Goal: Task Accomplishment & Management: Manage account settings

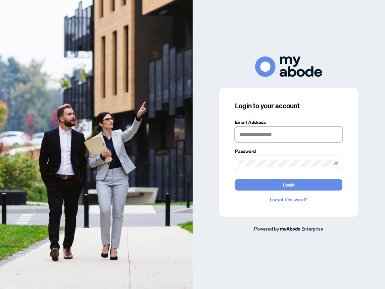
click at [250, 132] on input "text" at bounding box center [288, 134] width 107 height 15
type input "**********"
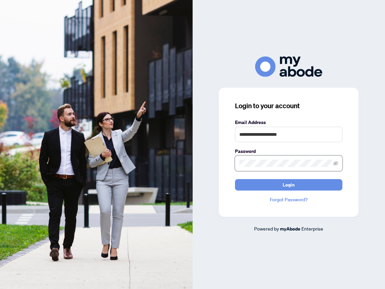
click at [235, 179] on button "Login" at bounding box center [288, 184] width 107 height 11
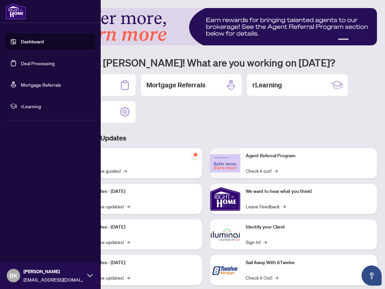
click at [21, 45] on link "Dashboard" at bounding box center [32, 42] width 23 height 6
click at [33, 45] on link "Dashboard" at bounding box center [32, 42] width 23 height 6
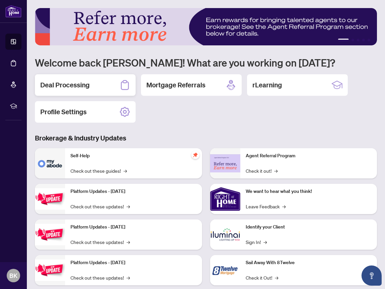
click at [119, 91] on div "Deal Processing" at bounding box center [85, 84] width 101 height 21
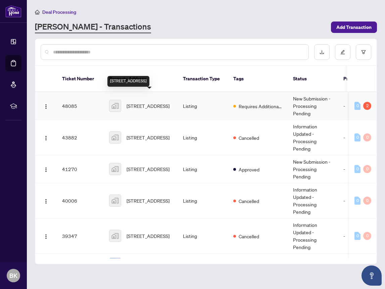
click at [138, 103] on span "[STREET_ADDRESS]" at bounding box center [148, 105] width 43 height 7
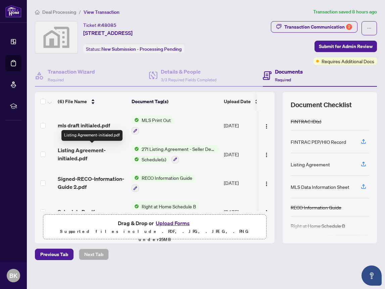
click at [87, 151] on span "Listing Agreement-initialed.pdf" at bounding box center [92, 154] width 68 height 16
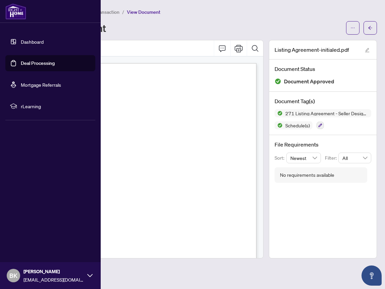
click at [27, 63] on link "Deal Processing" at bounding box center [38, 63] width 34 height 6
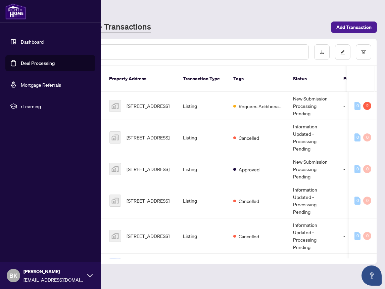
click at [34, 45] on link "Dashboard" at bounding box center [32, 42] width 23 height 6
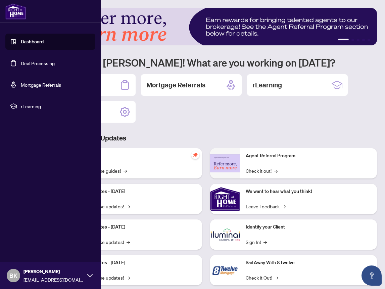
click at [35, 62] on link "Deal Processing" at bounding box center [38, 63] width 34 height 6
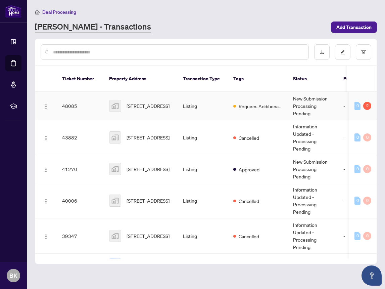
click at [141, 107] on td "[STREET_ADDRESS]" at bounding box center [141, 106] width 74 height 28
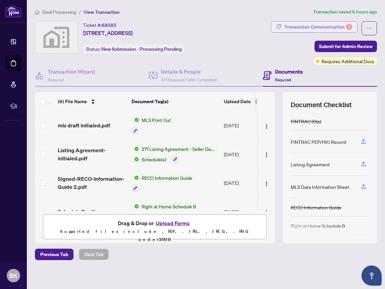
click at [309, 27] on div "Transaction Communication 2" at bounding box center [318, 26] width 68 height 11
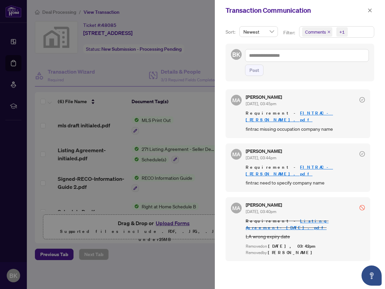
click at [187, 128] on div at bounding box center [192, 144] width 385 height 289
click at [370, 11] on icon "close" at bounding box center [369, 10] width 5 height 5
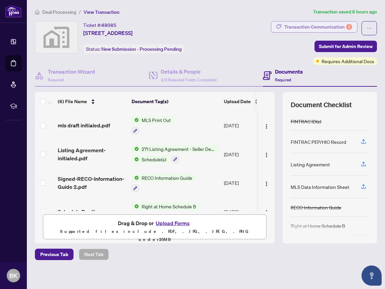
click at [311, 29] on div "Transaction Communication 2" at bounding box center [318, 26] width 68 height 11
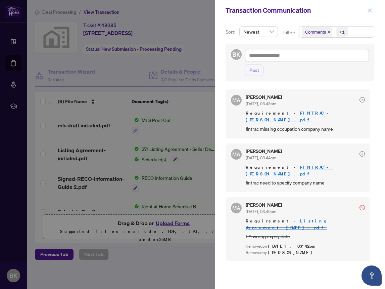
click at [370, 11] on icon "close" at bounding box center [370, 10] width 4 height 4
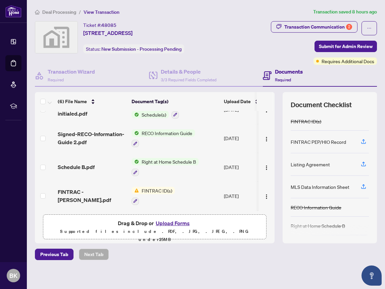
scroll to position [73, 0]
